Goal: Task Accomplishment & Management: Use online tool/utility

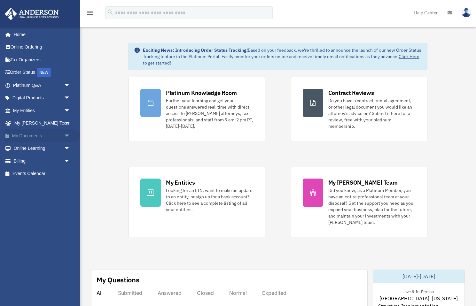
click at [38, 134] on link "My Documents arrow_drop_down" at bounding box center [41, 135] width 75 height 13
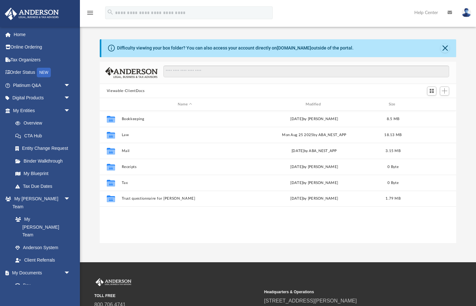
scroll to position [145, 356]
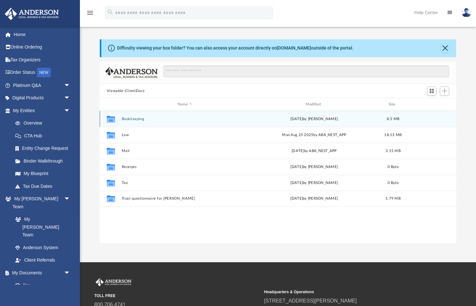
click at [149, 115] on div "Collaborated Folder Bookkeeping [DATE] by [PERSON_NAME] 8.5 MB" at bounding box center [278, 119] width 356 height 16
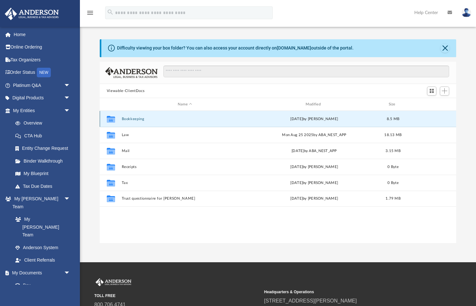
click at [135, 118] on button "Bookkeeping" at bounding box center [184, 119] width 127 height 4
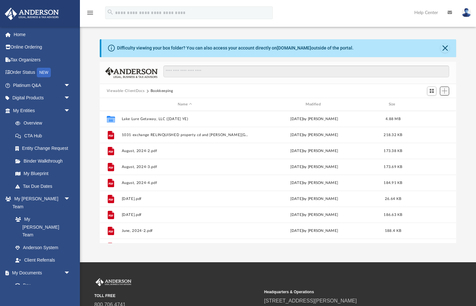
click at [444, 90] on span "Add" at bounding box center [444, 90] width 5 height 5
click at [434, 102] on li "Upload" at bounding box center [435, 103] width 20 height 7
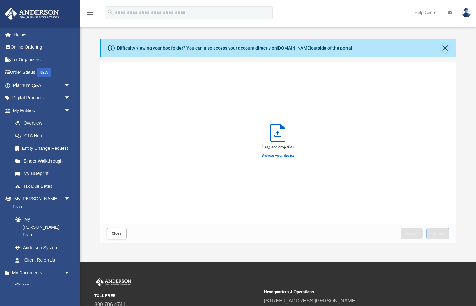
scroll to position [0, 0]
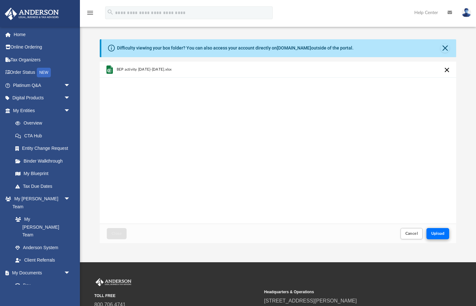
click at [441, 235] on span "Upload" at bounding box center [437, 234] width 13 height 4
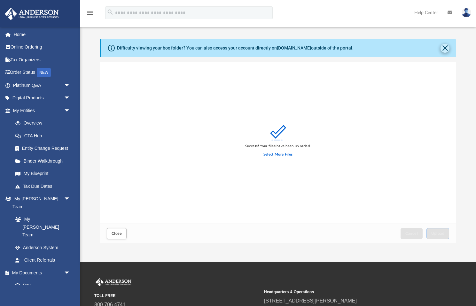
click at [444, 47] on button "Close" at bounding box center [444, 48] width 9 height 9
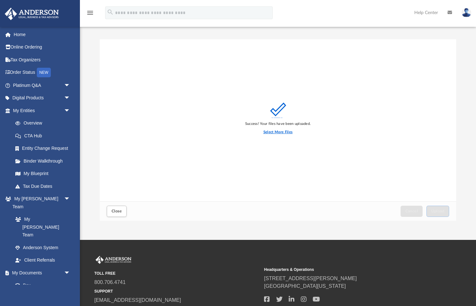
click at [281, 131] on label "Select More Files" at bounding box center [277, 132] width 29 height 6
click at [0, 0] on input "Select More Files" at bounding box center [0, 0] width 0 height 0
click at [28, 279] on link "Box" at bounding box center [44, 285] width 71 height 13
click at [24, 279] on link "Box" at bounding box center [44, 285] width 71 height 13
click at [111, 212] on button "Close" at bounding box center [117, 211] width 20 height 11
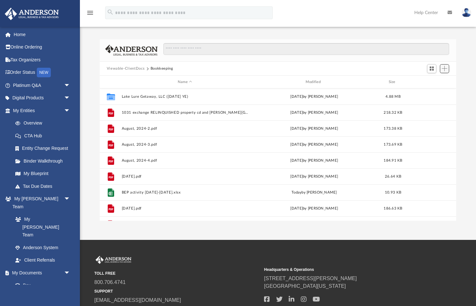
click at [444, 68] on span "Add" at bounding box center [444, 68] width 5 height 5
click at [434, 81] on li "Upload" at bounding box center [435, 81] width 20 height 7
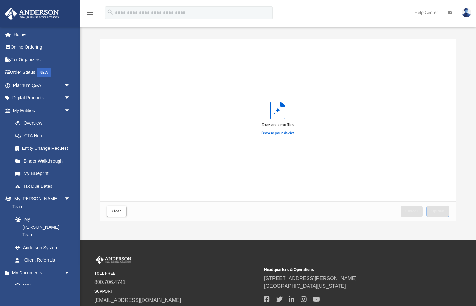
scroll to position [162, 356]
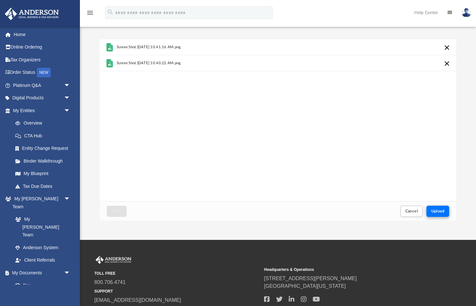
click at [442, 210] on span "Upload" at bounding box center [437, 211] width 13 height 4
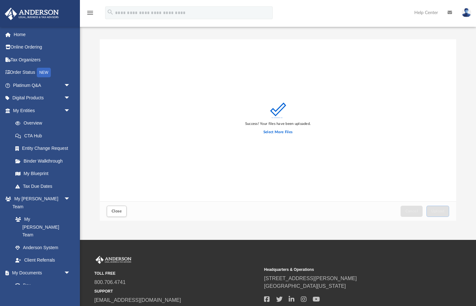
scroll to position [0, 0]
click at [116, 211] on span "Close" at bounding box center [117, 211] width 10 height 4
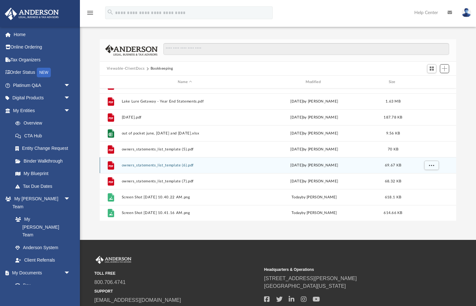
scroll to position [171, 0]
